Goal: Information Seeking & Learning: Learn about a topic

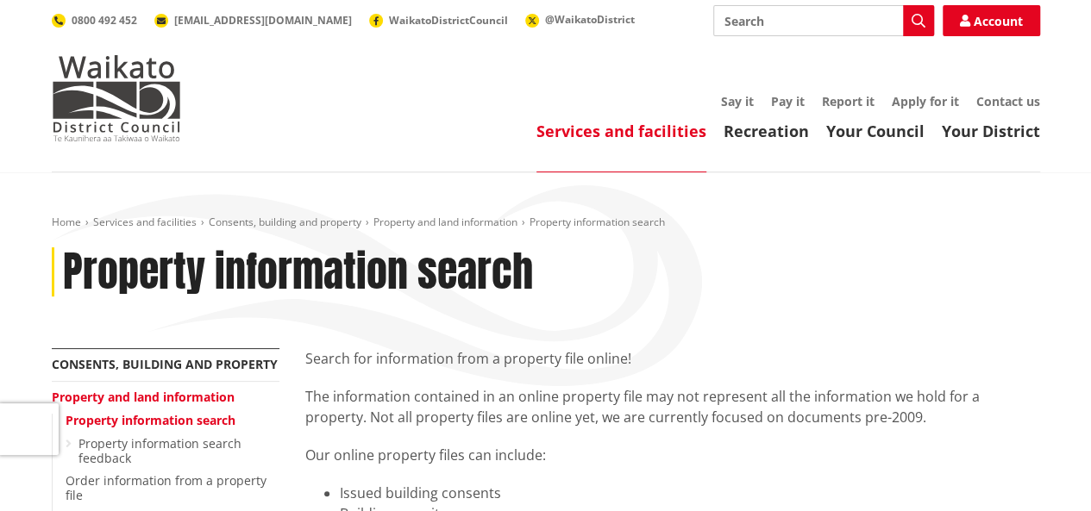
click at [829, 22] on input "Search" at bounding box center [823, 20] width 221 height 31
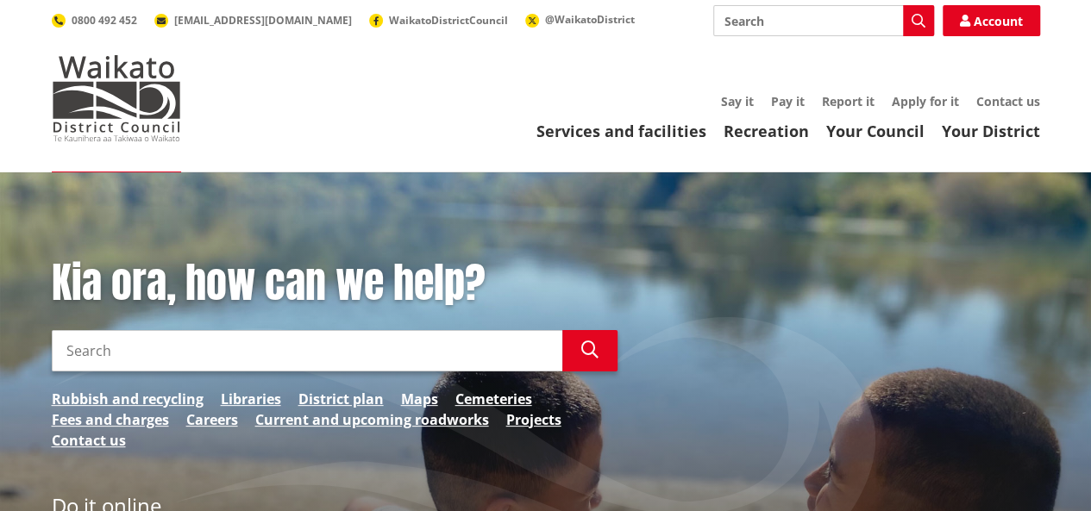
click at [761, 23] on input "Search" at bounding box center [823, 20] width 221 height 31
type input "property zone"
